Goal: Navigation & Orientation: Find specific page/section

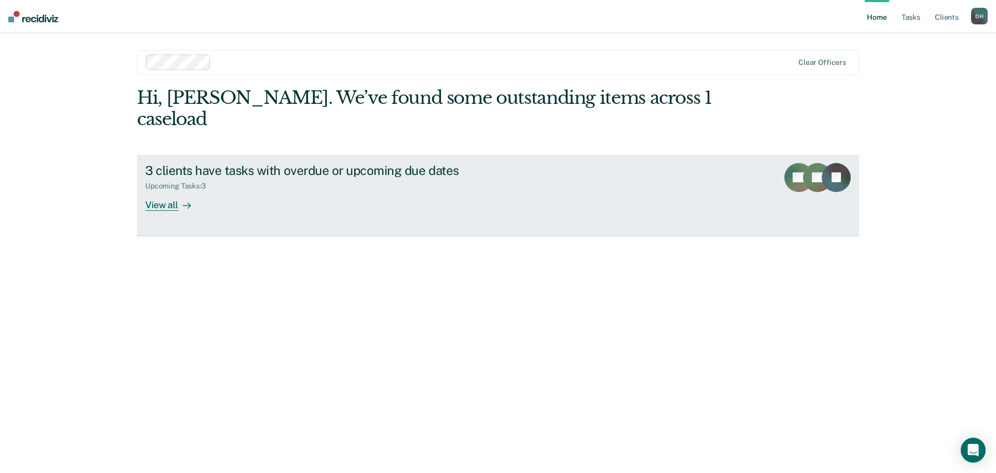
click at [169, 190] on div "View all" at bounding box center [174, 200] width 58 height 20
